Goal: Task Accomplishment & Management: Use online tool/utility

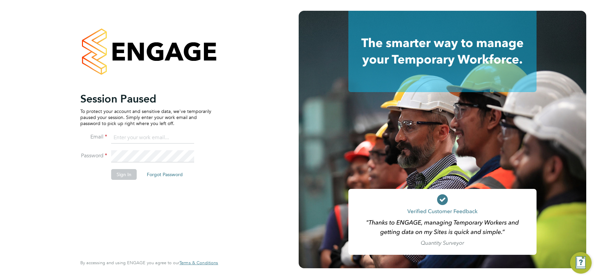
click at [140, 137] on input at bounding box center [152, 138] width 83 height 12
type input "csi.admin@uk.g4s.com"
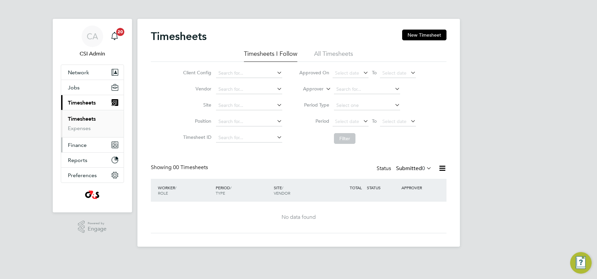
click at [77, 144] on span "Finance" at bounding box center [77, 145] width 19 height 6
click at [85, 137] on link "Invoices & Credit Notes" at bounding box center [89, 137] width 42 height 13
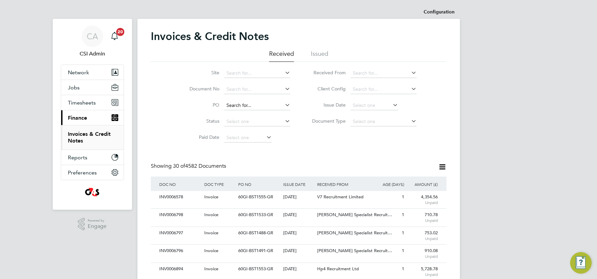
click at [238, 105] on input at bounding box center [257, 105] width 66 height 9
paste input "60GI109914"
type input "60GI109914"
click at [260, 117] on li "60GI109914" at bounding box center [257, 114] width 67 height 9
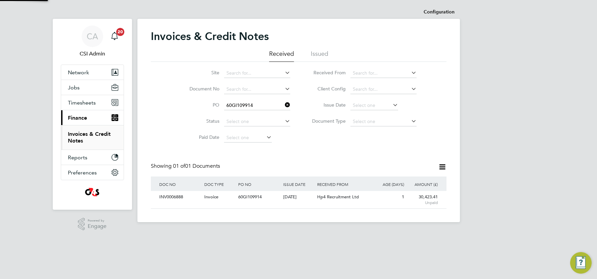
scroll to position [12, 56]
click at [262, 194] on div "60GI109914" at bounding box center [259, 197] width 45 height 12
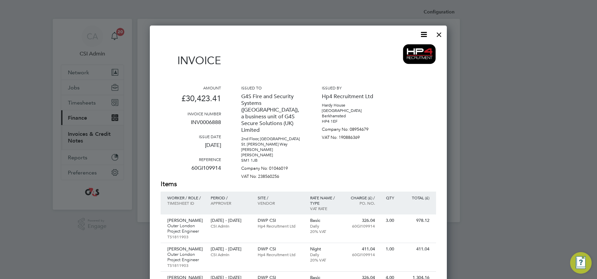
click at [439, 35] on div at bounding box center [439, 33] width 12 height 12
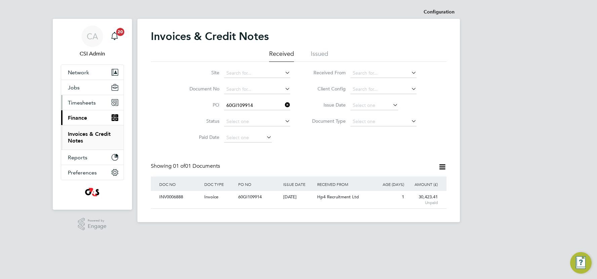
click at [97, 102] on button "Timesheets" at bounding box center [92, 102] width 62 height 15
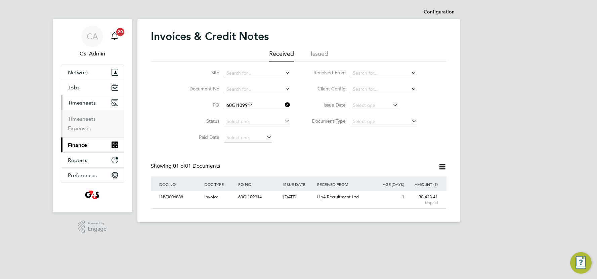
click at [86, 115] on ul "Timesheets Expenses" at bounding box center [92, 123] width 62 height 27
click at [85, 118] on link "Timesheets" at bounding box center [82, 119] width 28 height 6
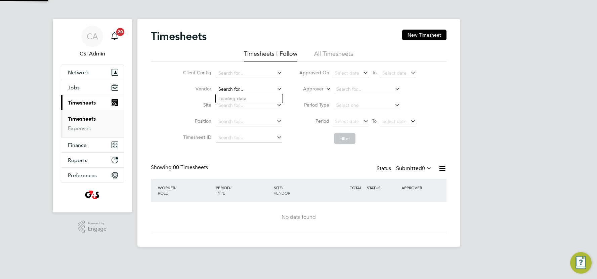
click at [237, 89] on input at bounding box center [249, 89] width 66 height 9
click at [229, 100] on li "Hp4 Recruitment Ltd" at bounding box center [249, 98] width 67 height 9
type input "Hp4 Recruitment Ltd"
click at [346, 136] on button "Filter" at bounding box center [345, 138] width 22 height 11
click at [407, 171] on label "Submitted 0" at bounding box center [414, 168] width 36 height 7
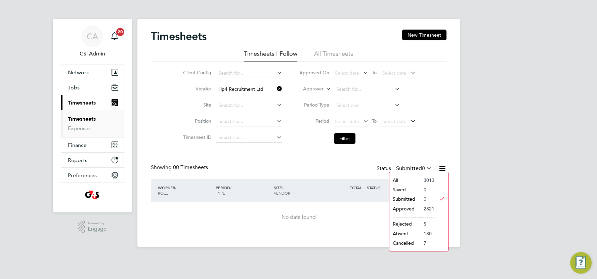
click at [402, 207] on li "Approved" at bounding box center [404, 208] width 31 height 9
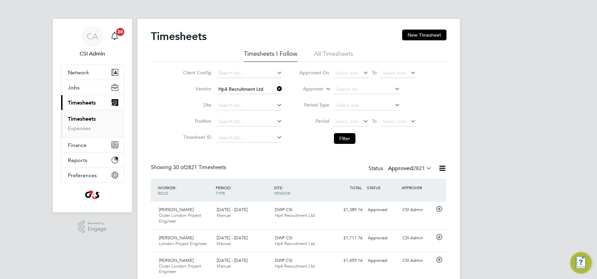
click at [283, 88] on li "Vendor Hp4 Recruitment Ltd" at bounding box center [232, 89] width 118 height 16
drag, startPoint x: 279, startPoint y: 89, endPoint x: 274, endPoint y: 89, distance: 5.4
click at [276, 89] on icon at bounding box center [276, 88] width 0 height 9
click at [256, 88] on input at bounding box center [249, 89] width 66 height 9
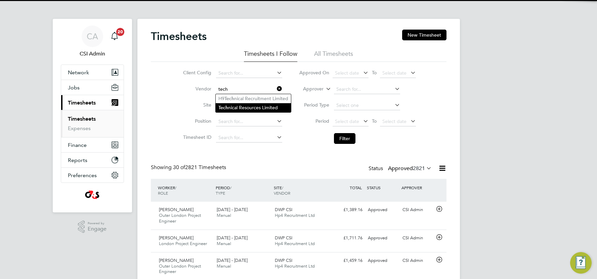
click at [243, 110] on li "Tech nical Resources Limited" at bounding box center [253, 107] width 75 height 9
type input "Technical Resources Limited"
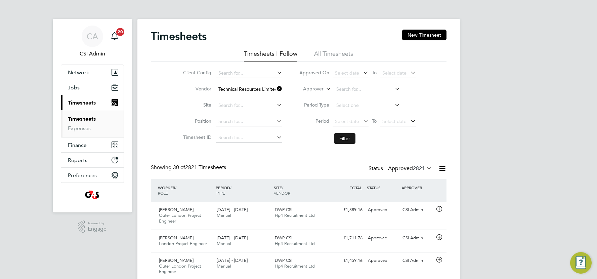
click at [340, 140] on button "Filter" at bounding box center [345, 138] width 22 height 11
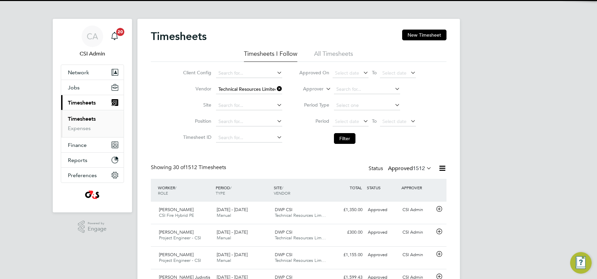
scroll to position [16, 58]
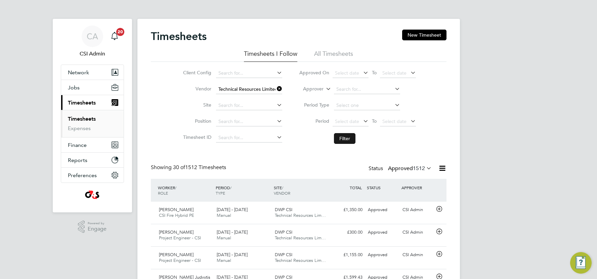
click at [349, 137] on button "Filter" at bounding box center [345, 138] width 22 height 11
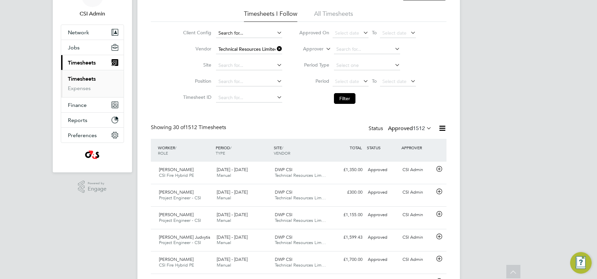
scroll to position [0, 0]
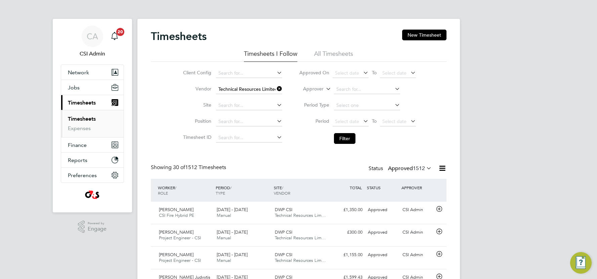
click at [276, 90] on icon at bounding box center [276, 88] width 0 height 9
click at [264, 90] on input at bounding box center [249, 89] width 66 height 9
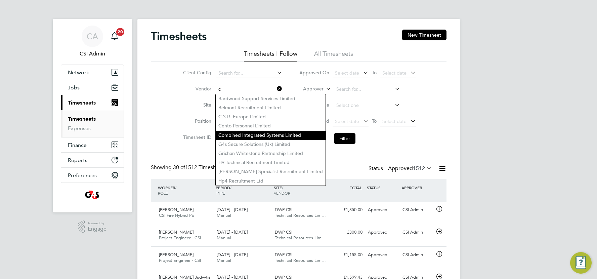
click at [245, 136] on li "C ombined Integrated Systems Limited" at bounding box center [271, 135] width 110 height 9
type input "Combined Integrated Systems Limited"
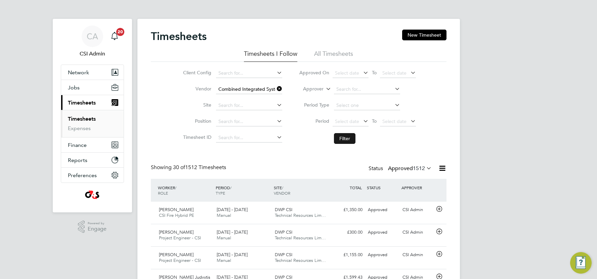
click at [341, 138] on button "Filter" at bounding box center [345, 138] width 22 height 11
click at [276, 88] on icon at bounding box center [276, 88] width 0 height 9
click at [257, 90] on input at bounding box center [249, 89] width 66 height 9
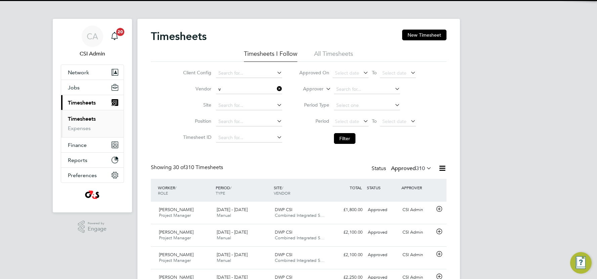
click at [249, 104] on li "V 7 Recruitment Limited" at bounding box center [257, 107] width 82 height 9
type input "V7 Recruitment Limited"
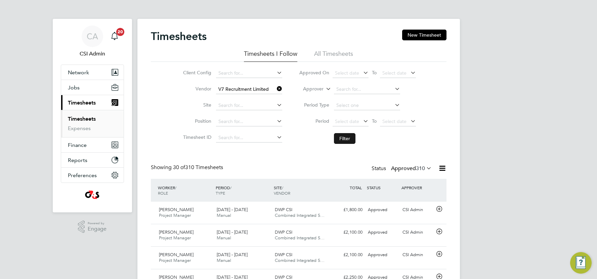
click at [340, 140] on button "Filter" at bounding box center [345, 138] width 22 height 11
